Goal: Information Seeking & Learning: Find specific fact

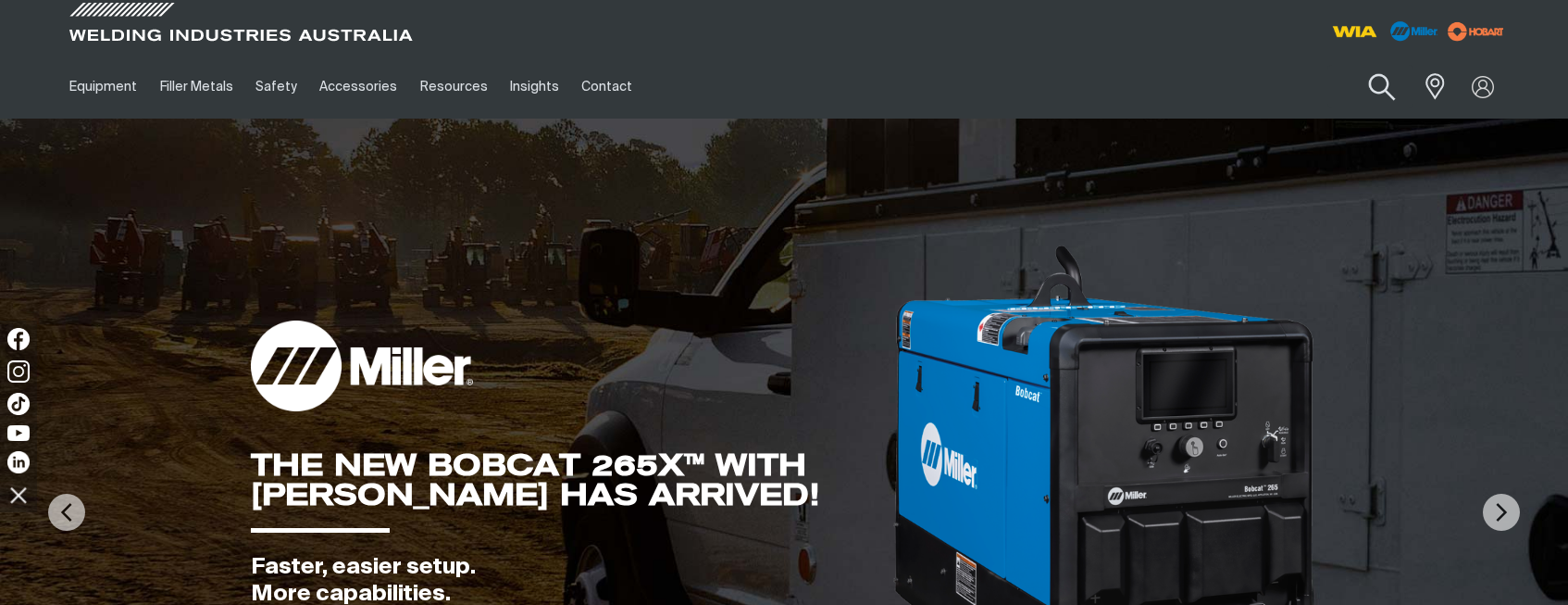
click at [1372, 82] on button "Search products" at bounding box center [1382, 87] width 75 height 52
click at [1242, 100] on input "Search" at bounding box center [1270, 87] width 285 height 41
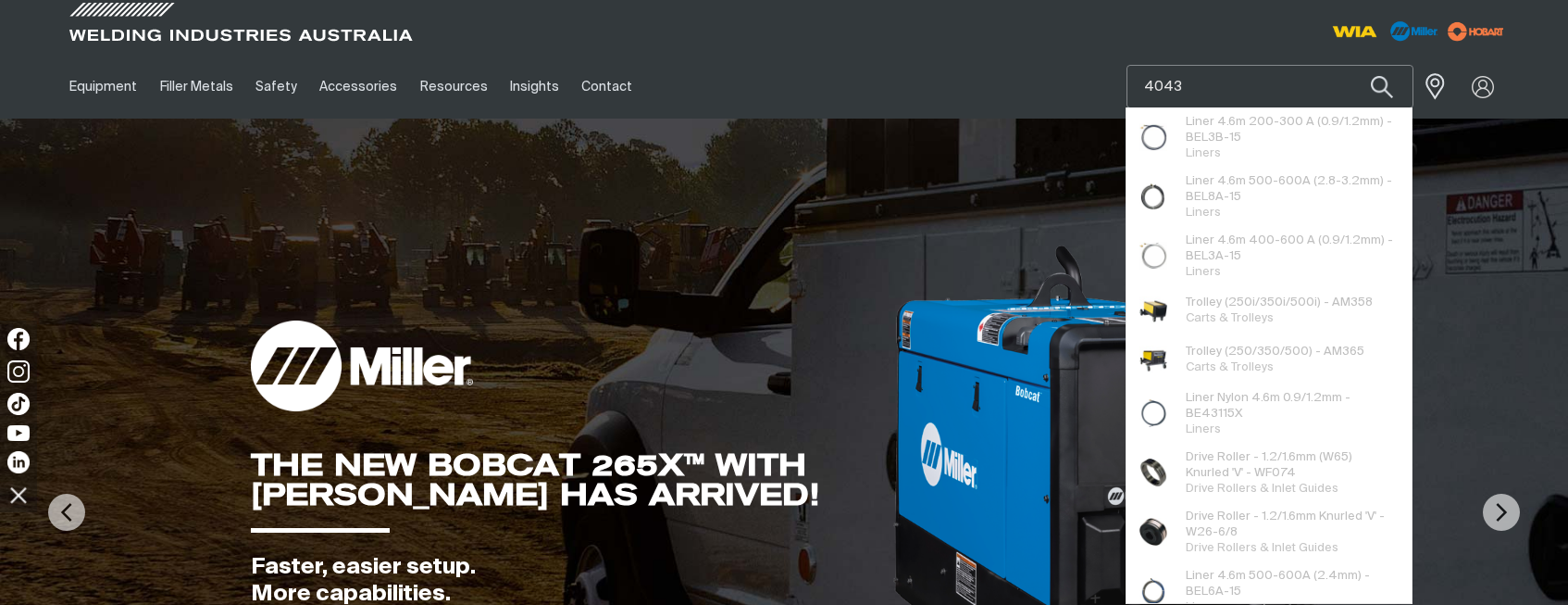
type input "4043"
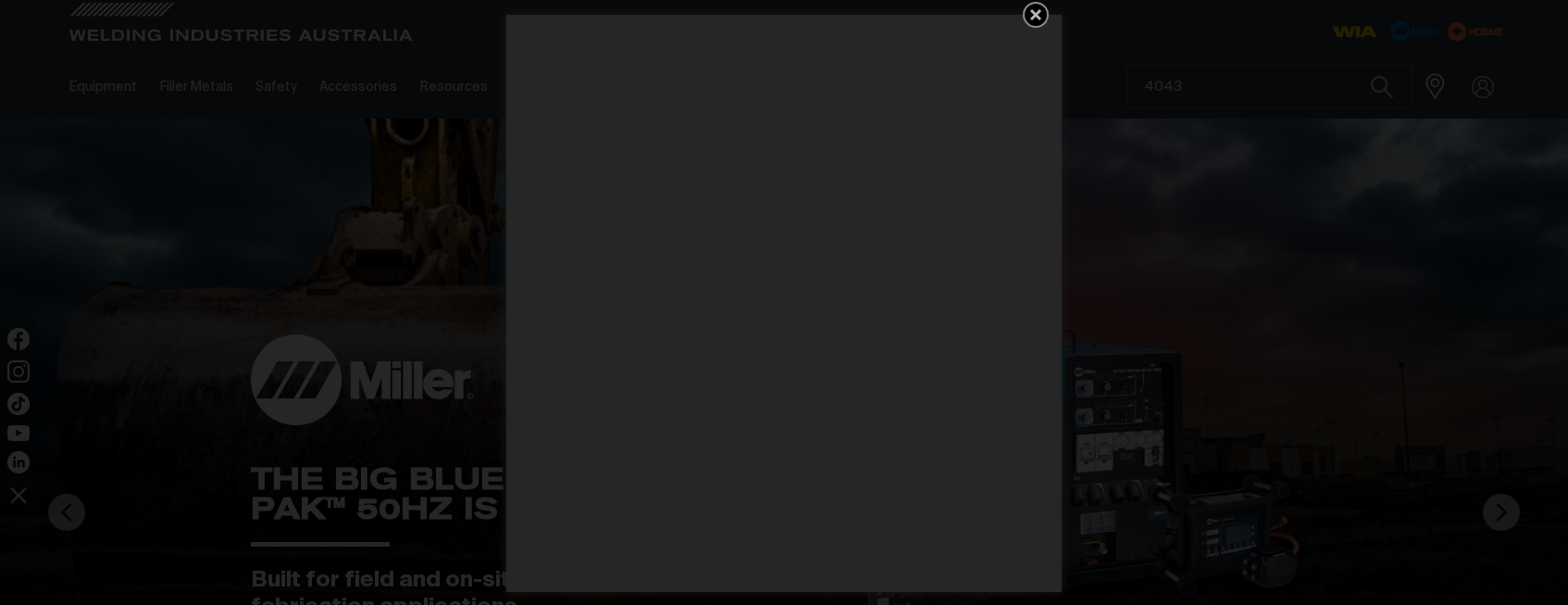
click at [1033, 15] on icon "Get 5 WIA Welding Guides Free!" at bounding box center [1036, 15] width 23 height 23
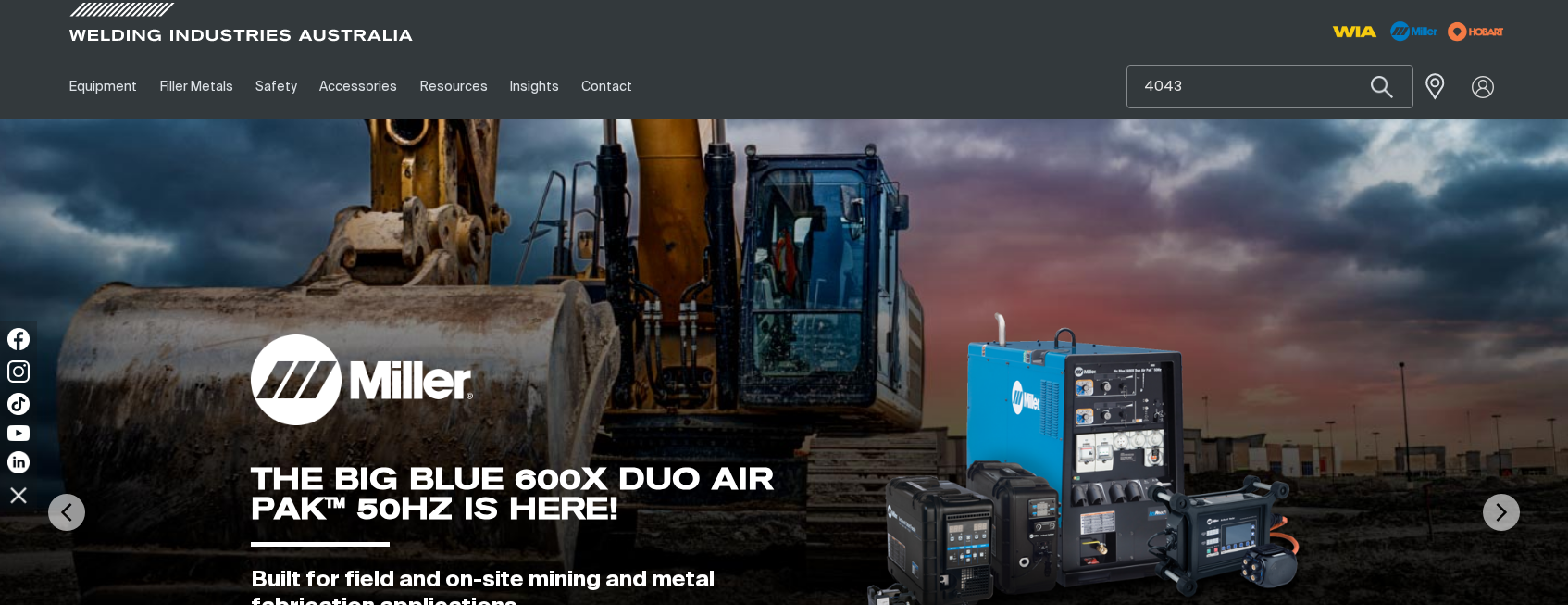
click at [1254, 84] on input "4043" at bounding box center [1270, 87] width 285 height 41
click at [1351, 65] on button "Search products" at bounding box center [1382, 87] width 63 height 43
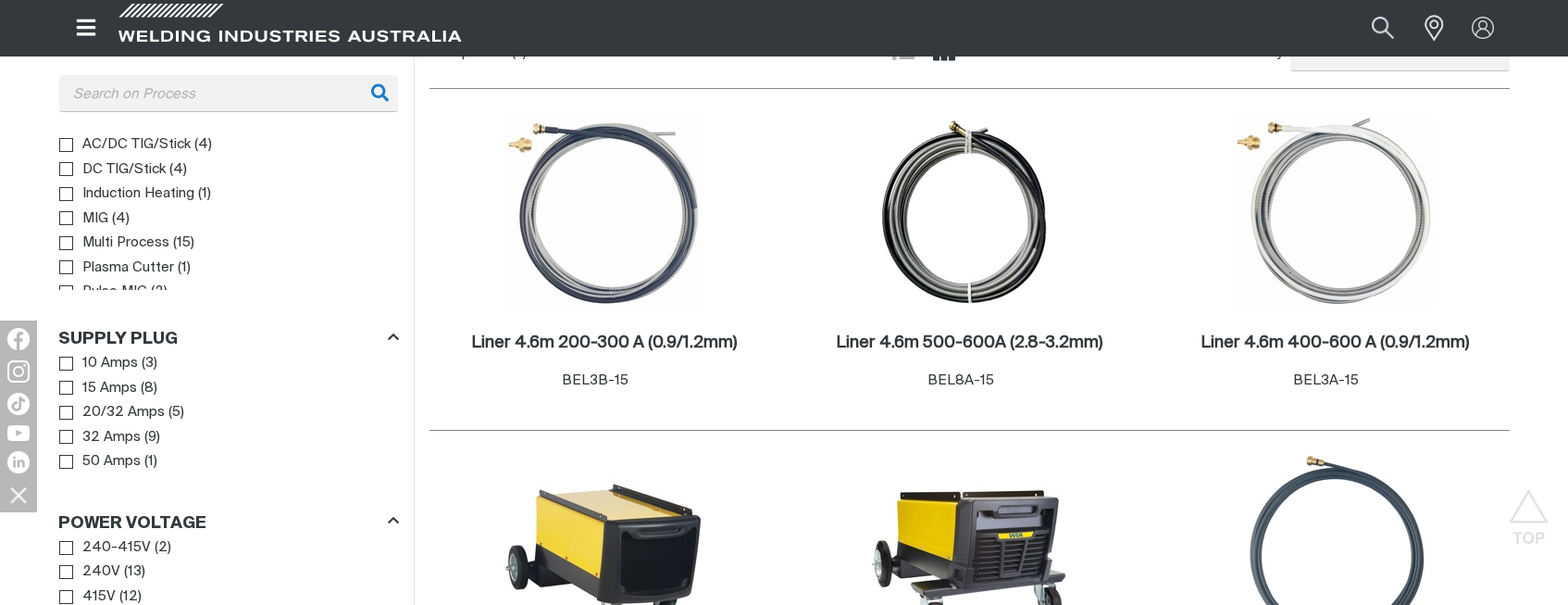
scroll to position [370, 0]
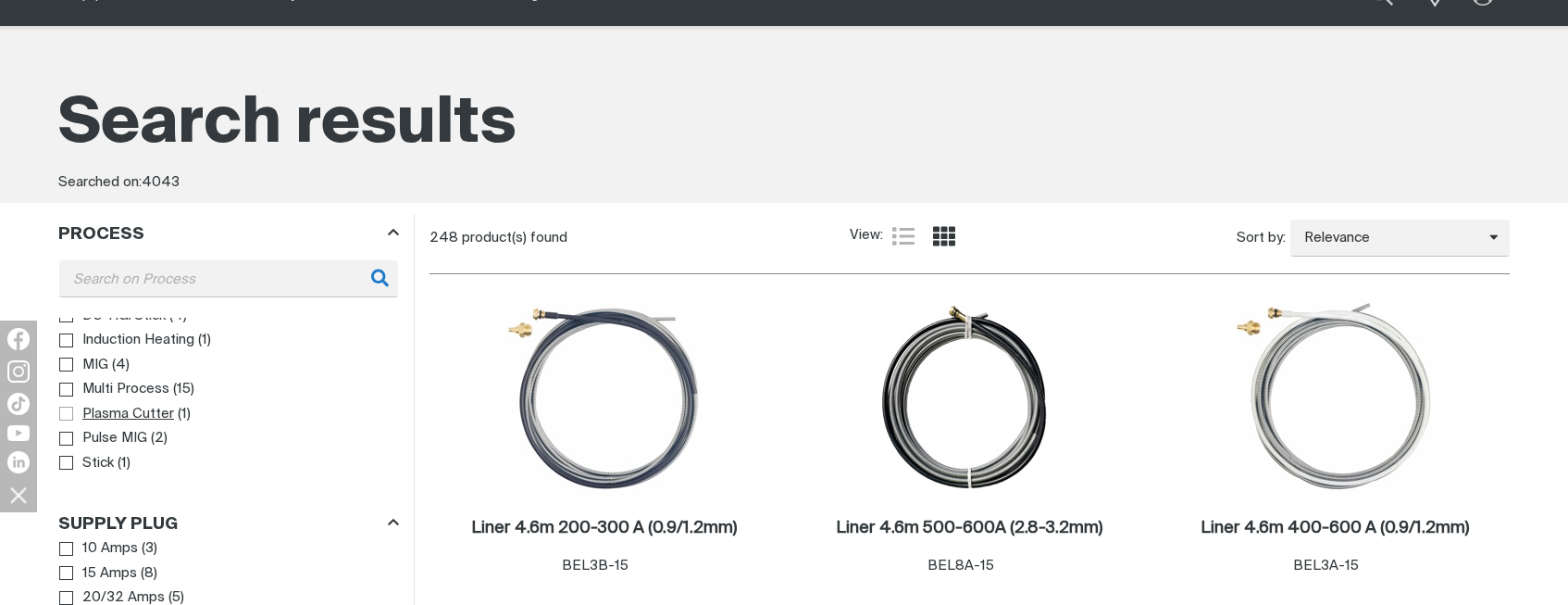
scroll to position [186, 0]
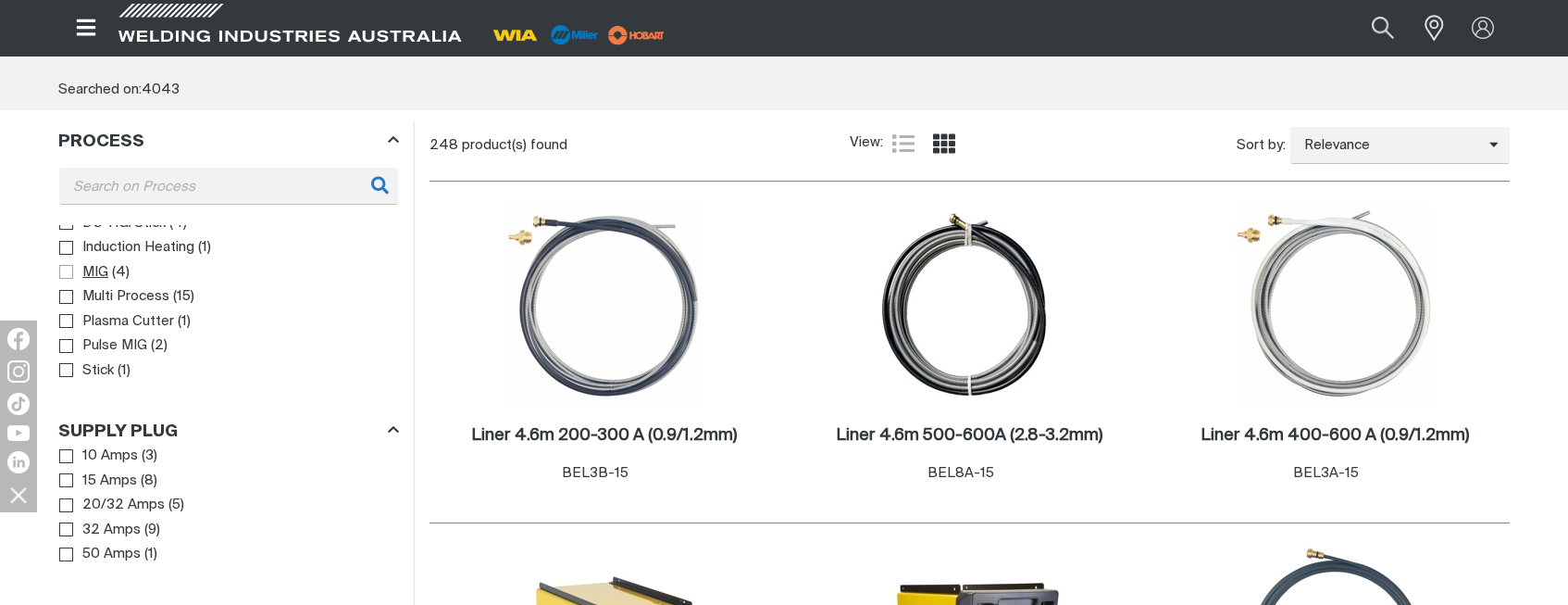
click at [91, 271] on span "MIG" at bounding box center [95, 273] width 26 height 22
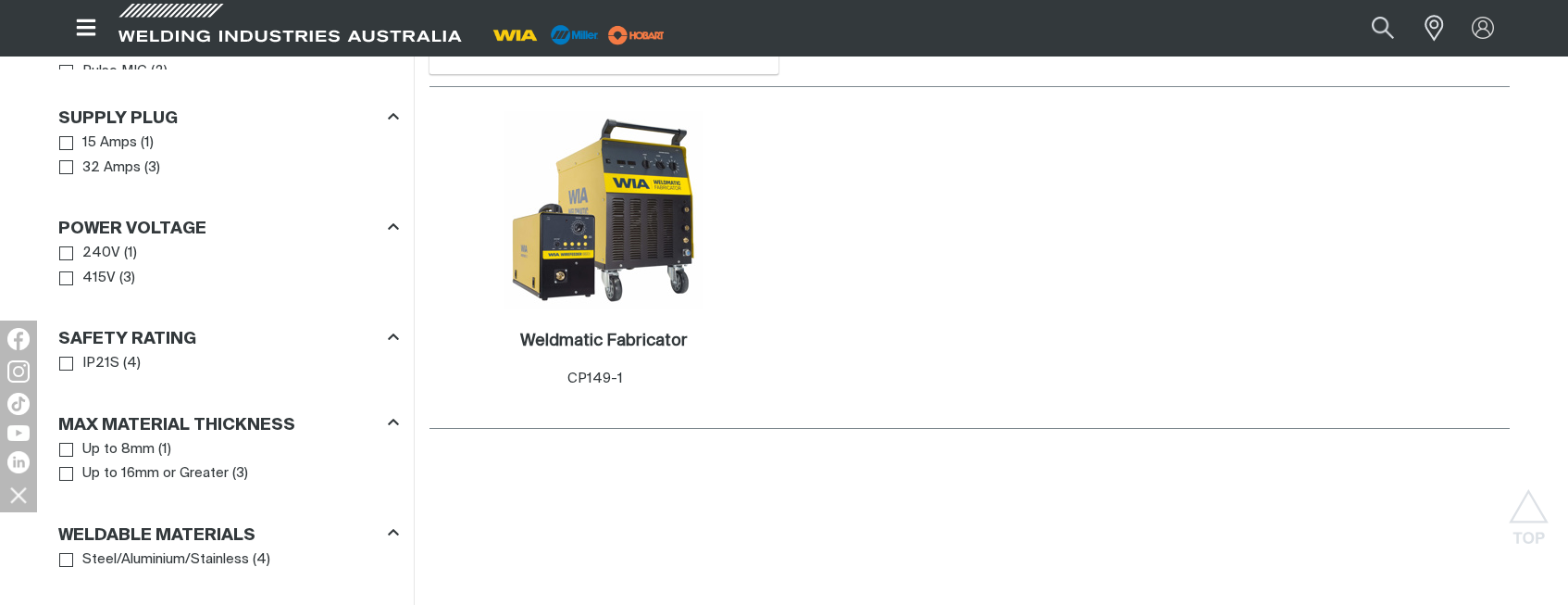
scroll to position [186, 0]
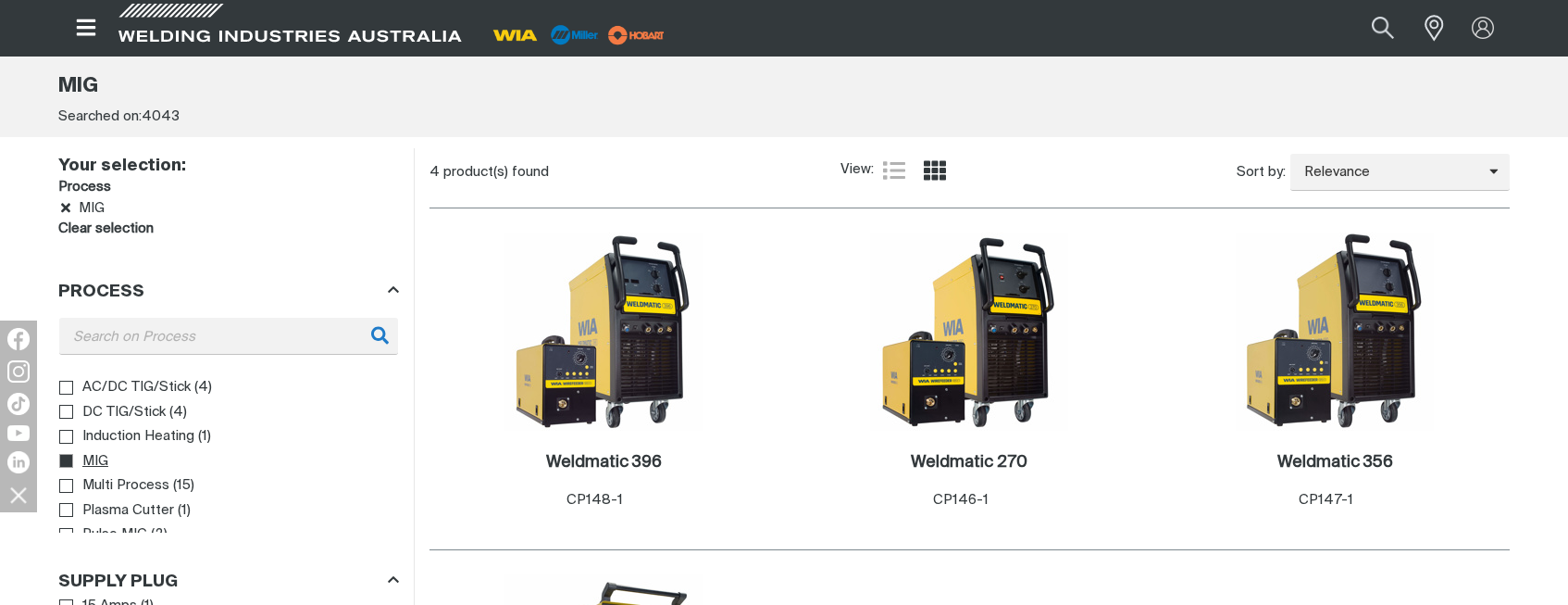
click at [92, 457] on span "MIG" at bounding box center [95, 462] width 26 height 22
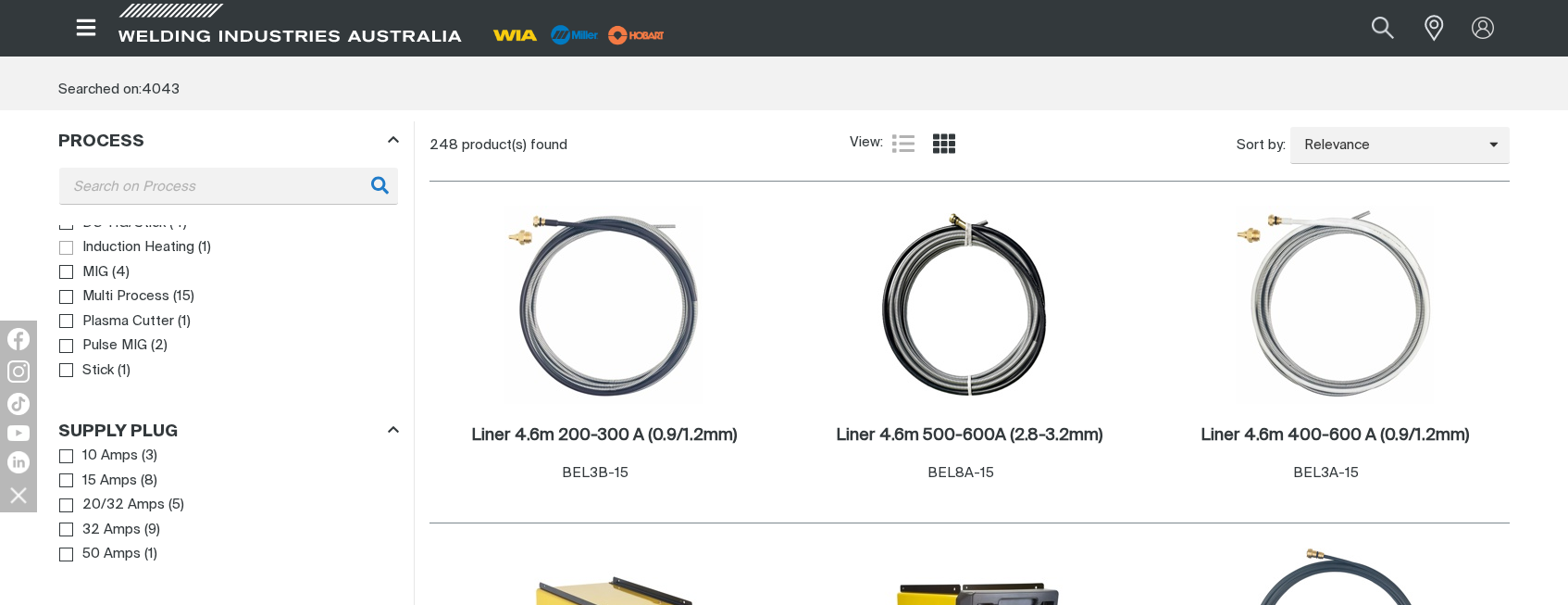
scroll to position [277, 0]
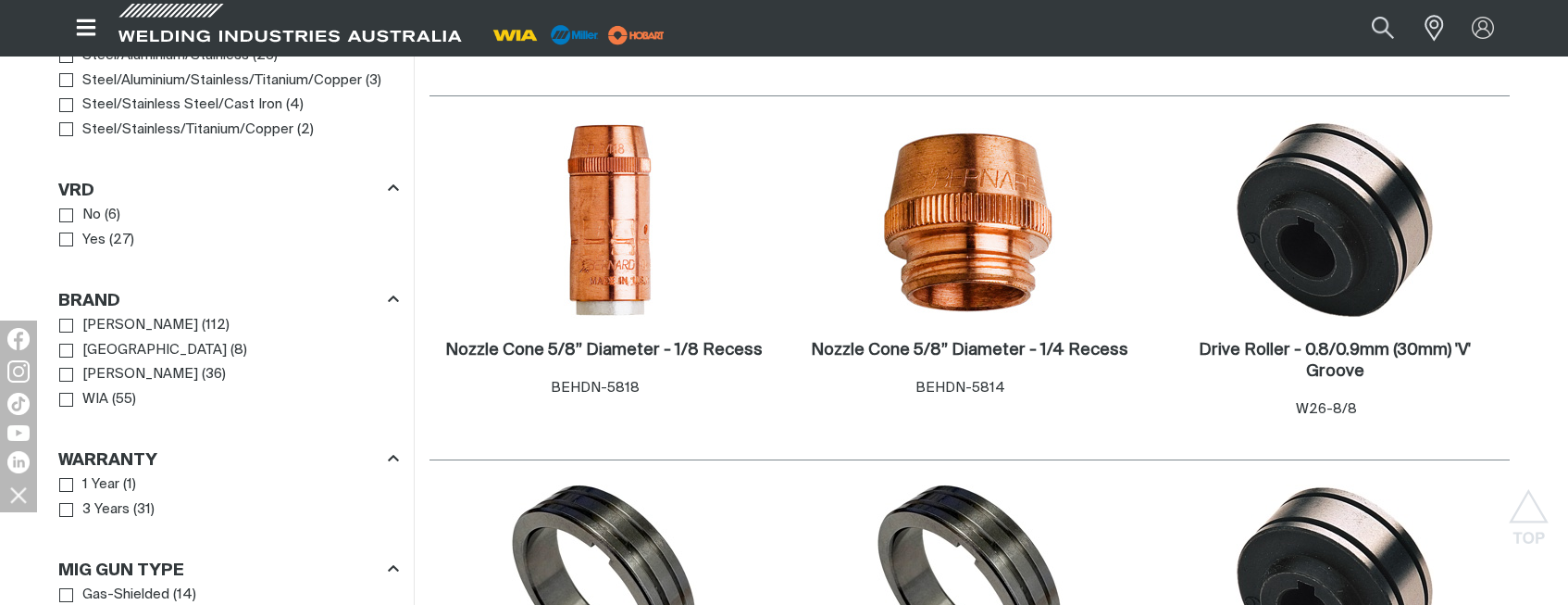
scroll to position [1389, 0]
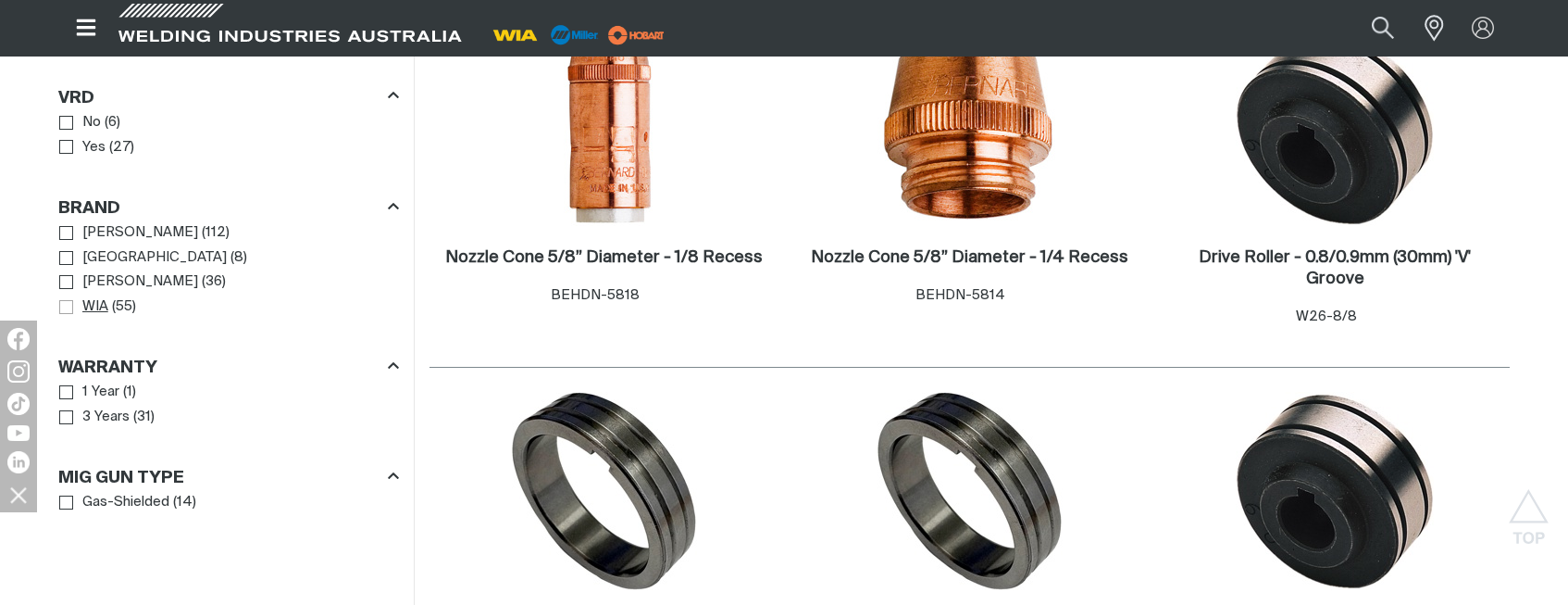
click at [68, 307] on span "Brand" at bounding box center [66, 307] width 14 height 14
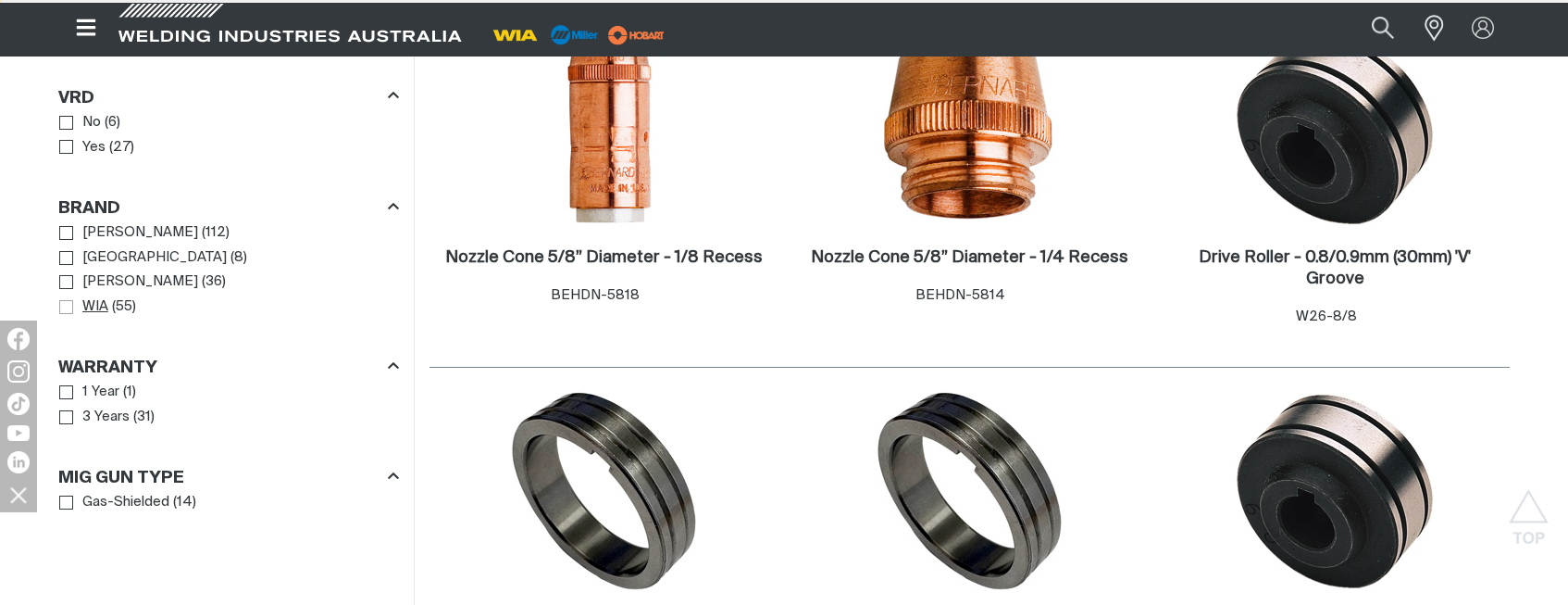
scroll to position [1415, 0]
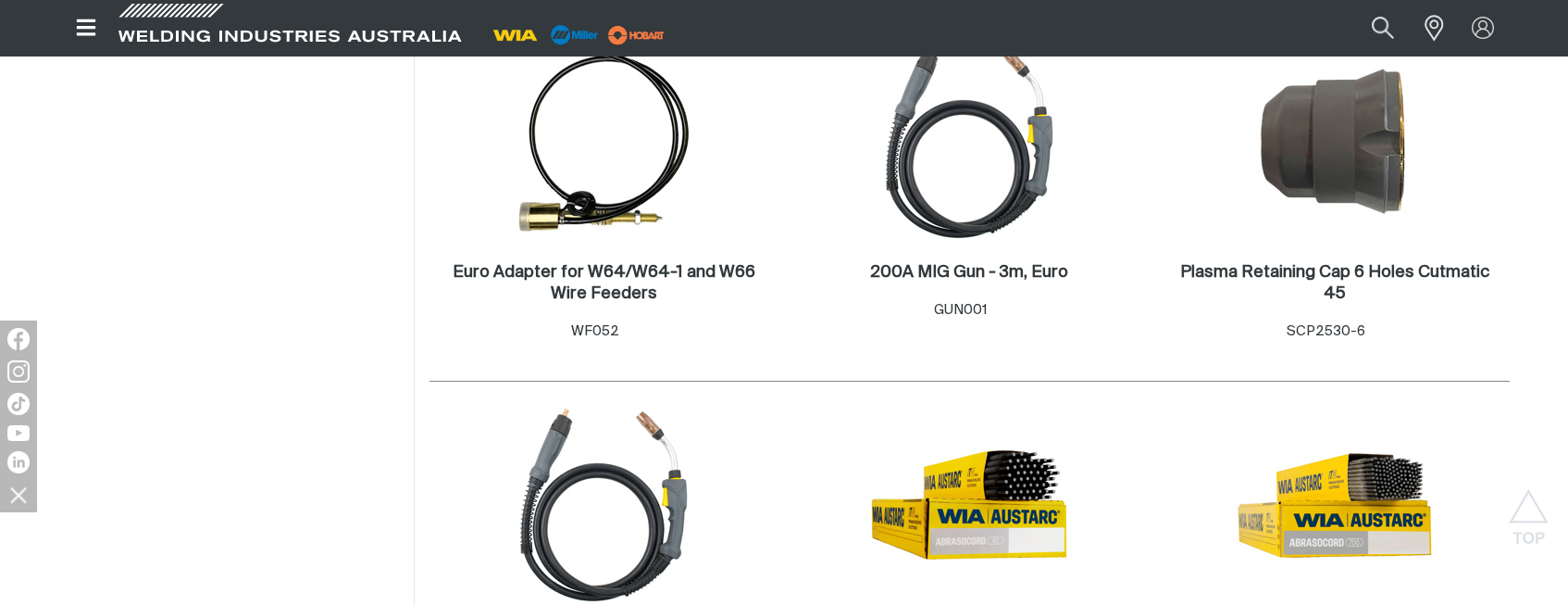
scroll to position [1971, 0]
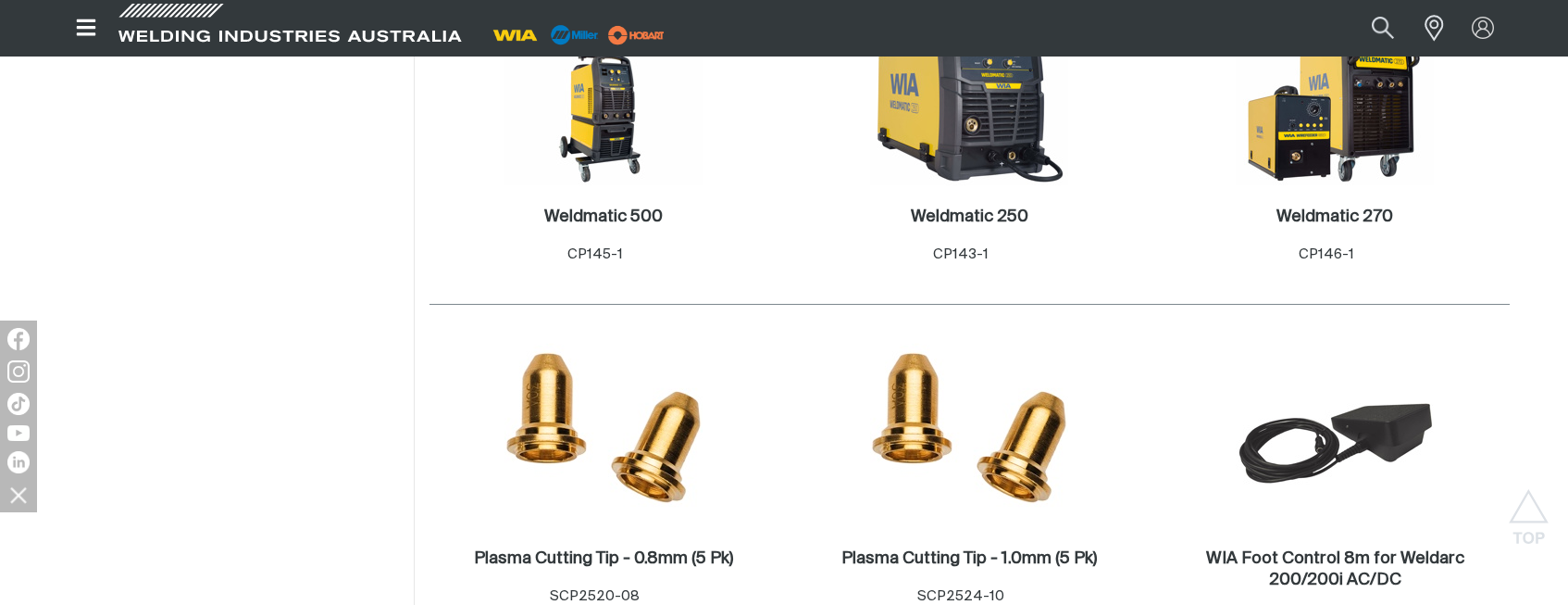
scroll to position [4194, 0]
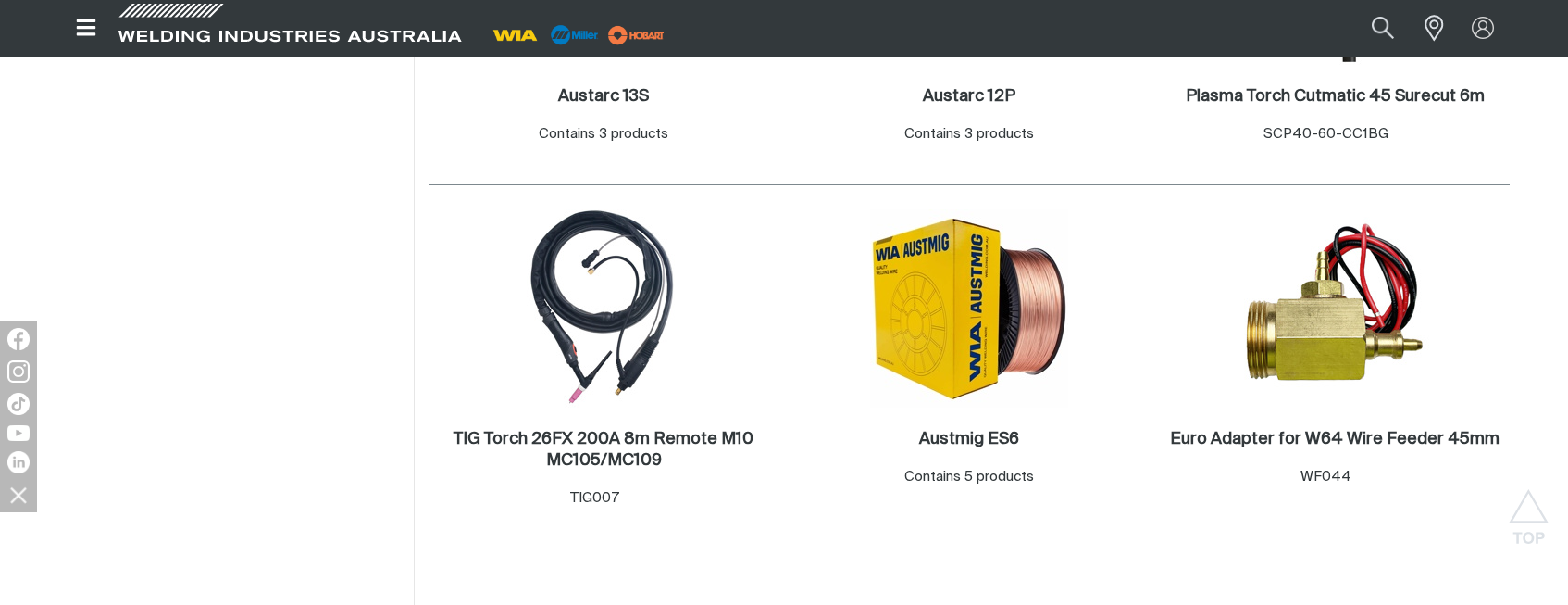
scroll to position [5861, 0]
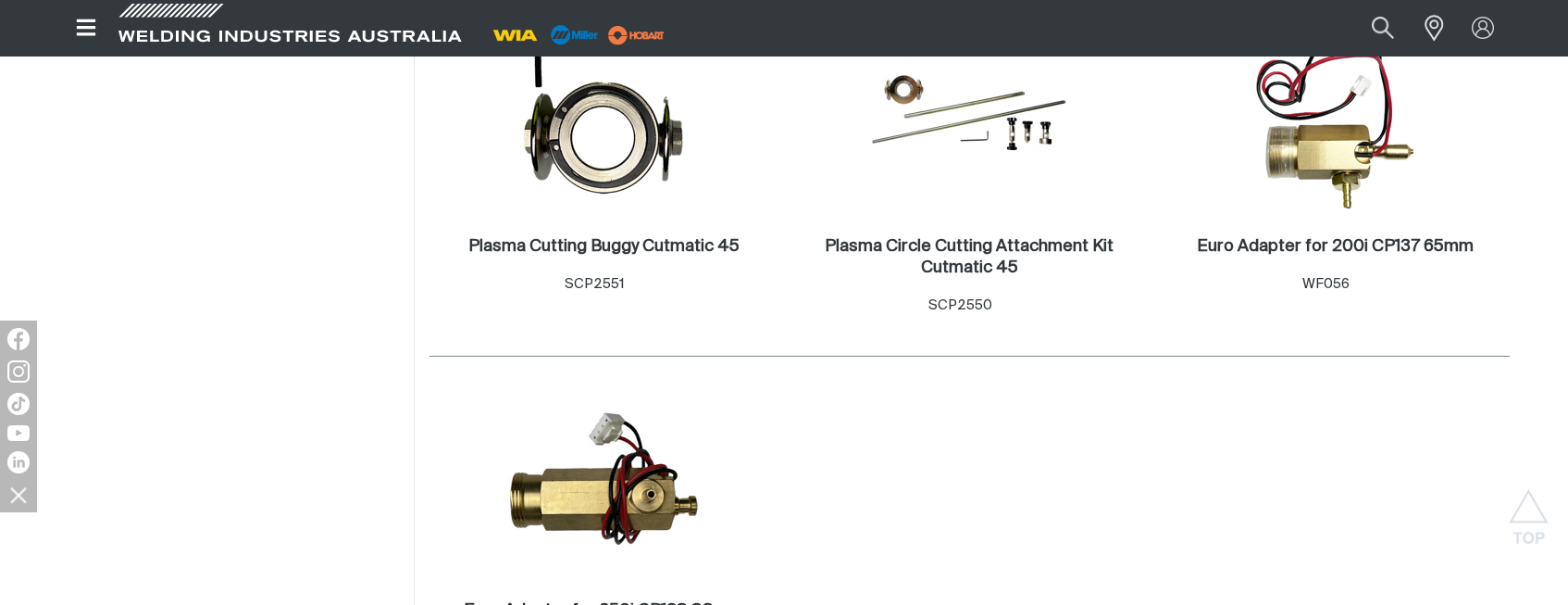
scroll to position [5953, 0]
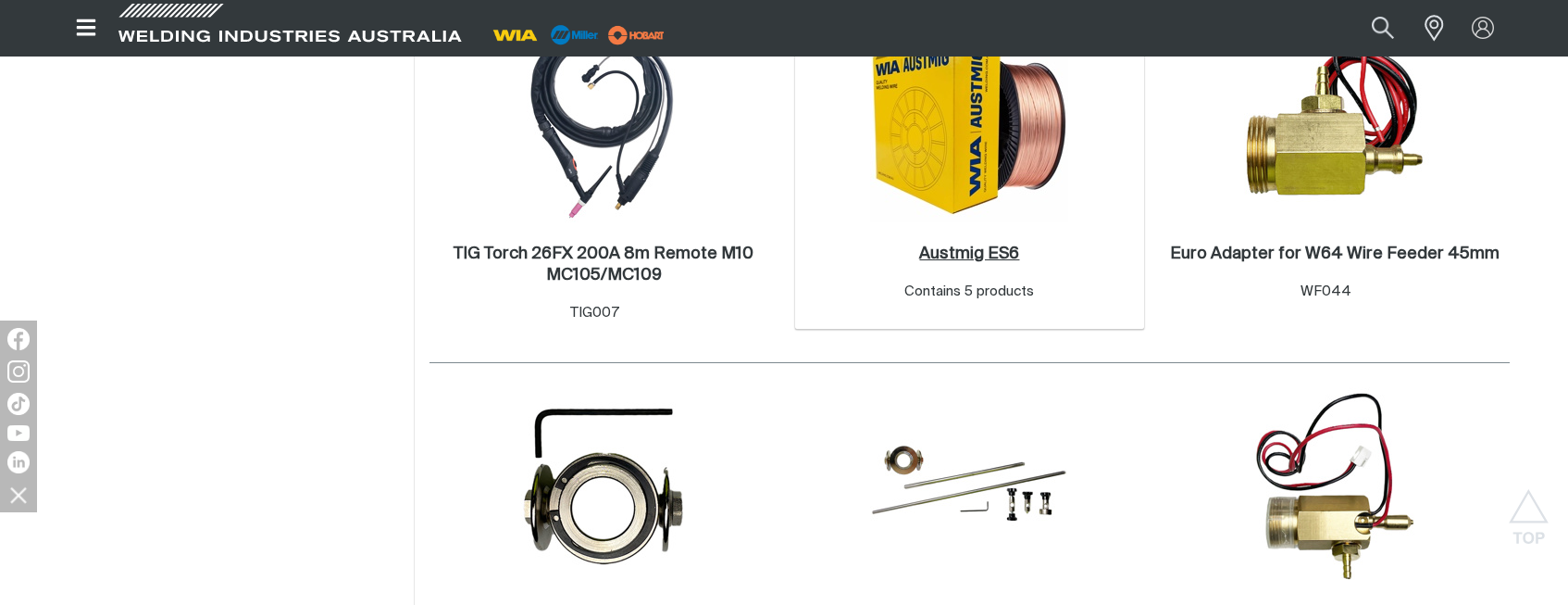
click at [974, 260] on h2 "Austmig ES6 ." at bounding box center [969, 254] width 100 height 17
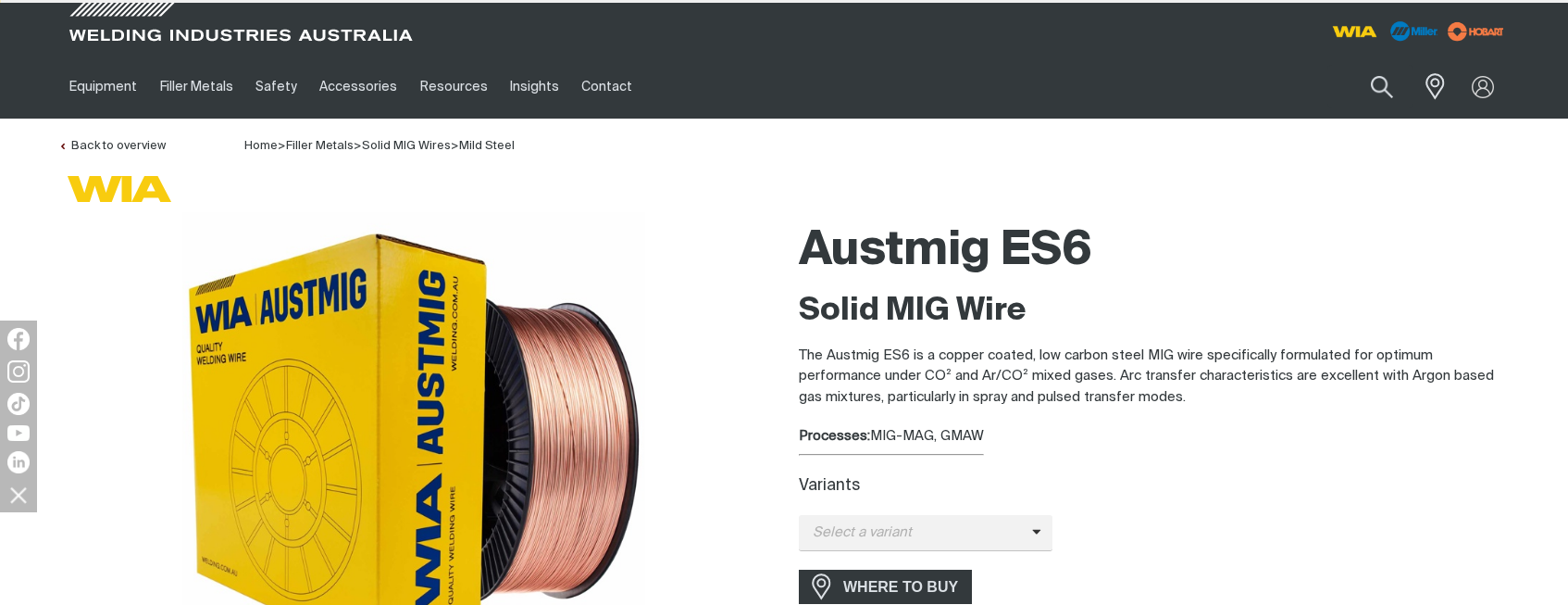
type input "4043"
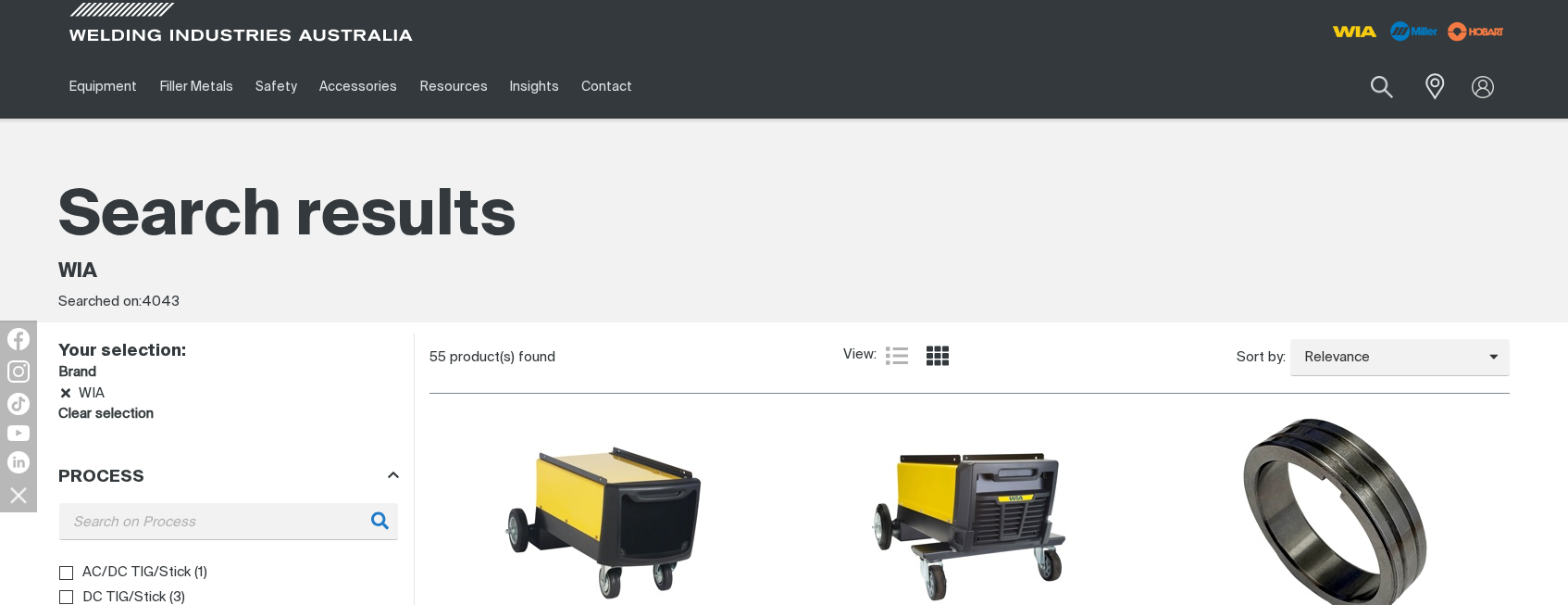
scroll to position [5953, 0]
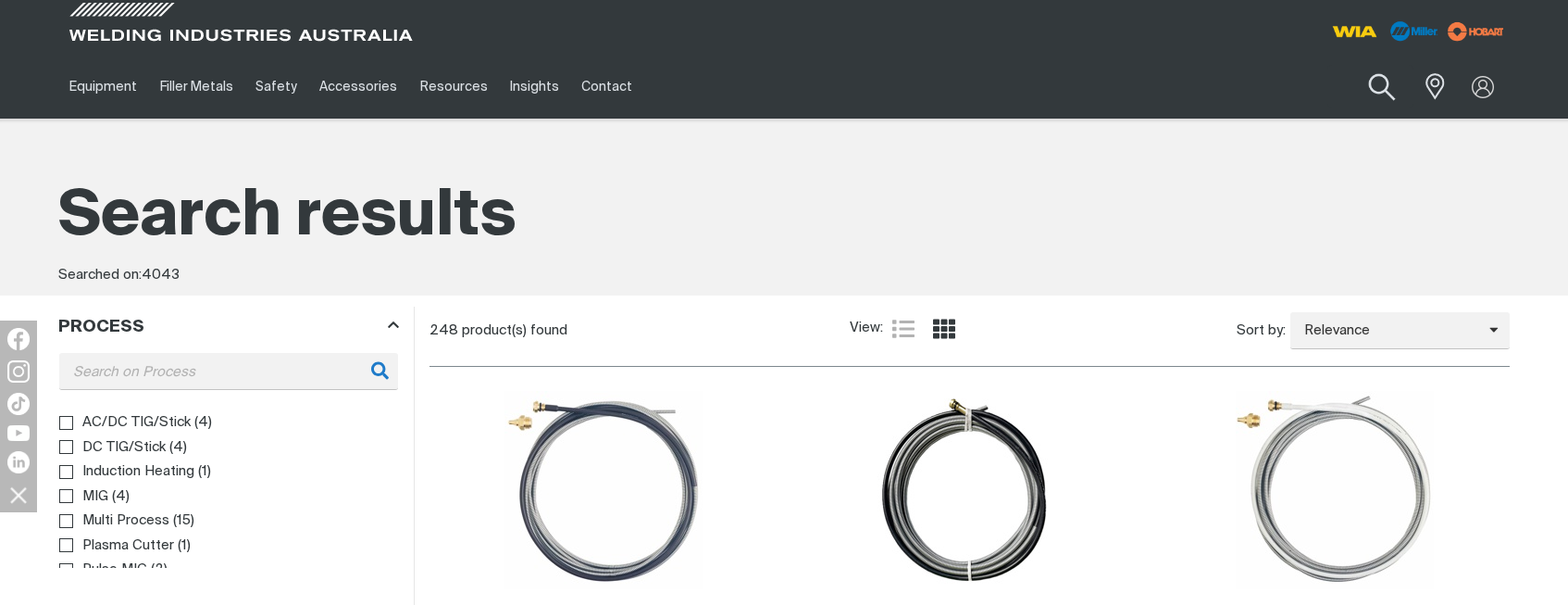
click at [1384, 81] on button "Search products" at bounding box center [1382, 87] width 75 height 52
click at [1144, 90] on input "4043" at bounding box center [1270, 87] width 285 height 41
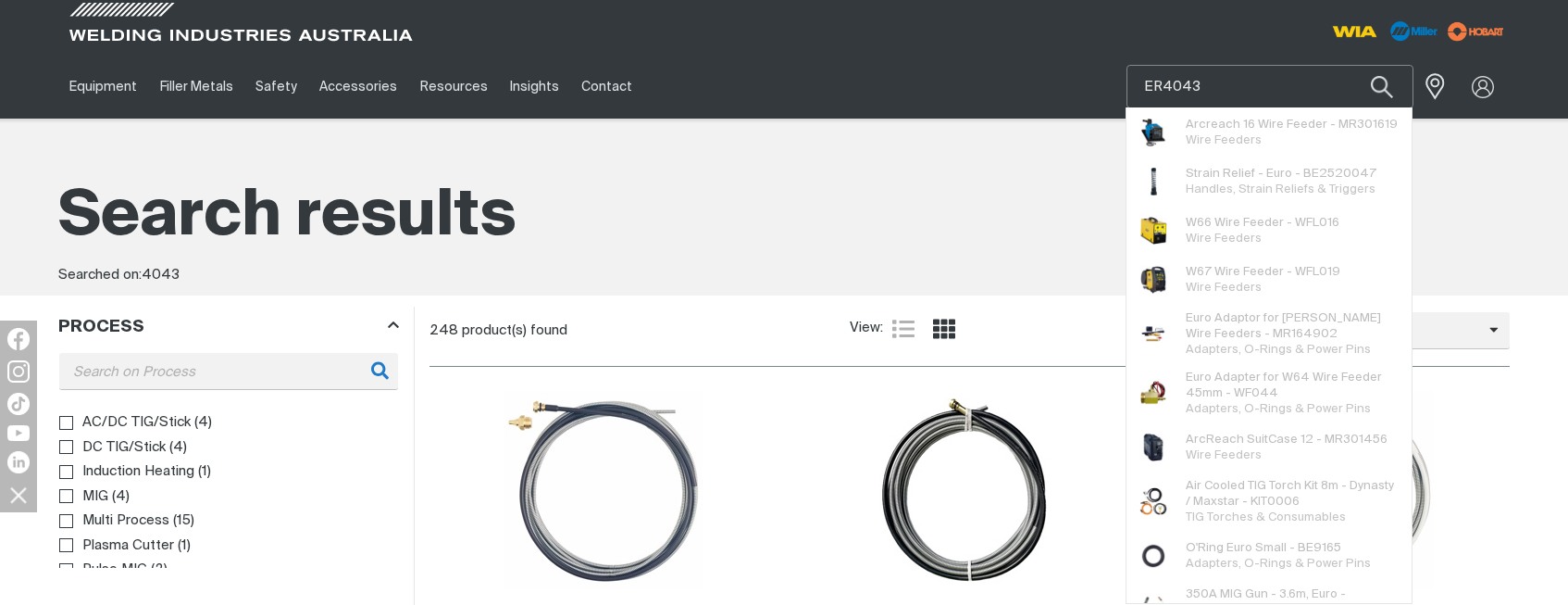
type input "ER4043"
click at [1351, 65] on button "Search products" at bounding box center [1382, 87] width 63 height 43
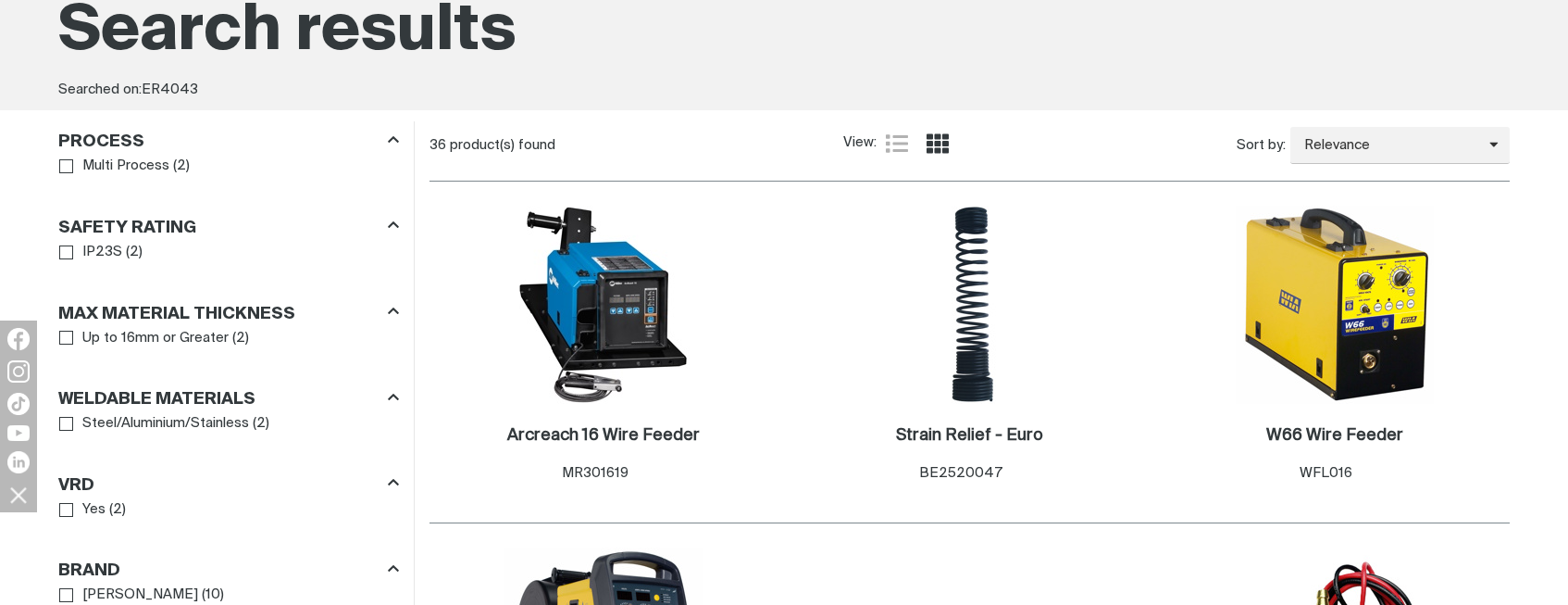
scroll to position [277, 0]
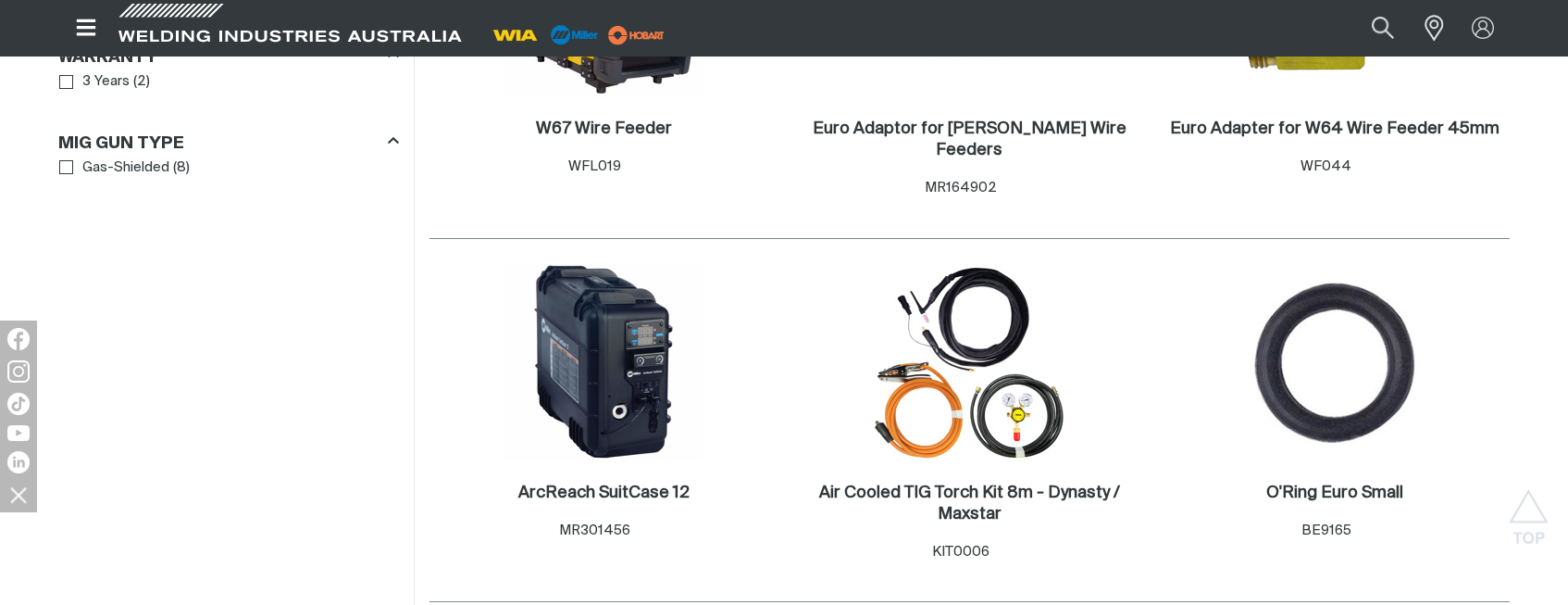
scroll to position [1481, 0]
